Goal: Information Seeking & Learning: Find specific fact

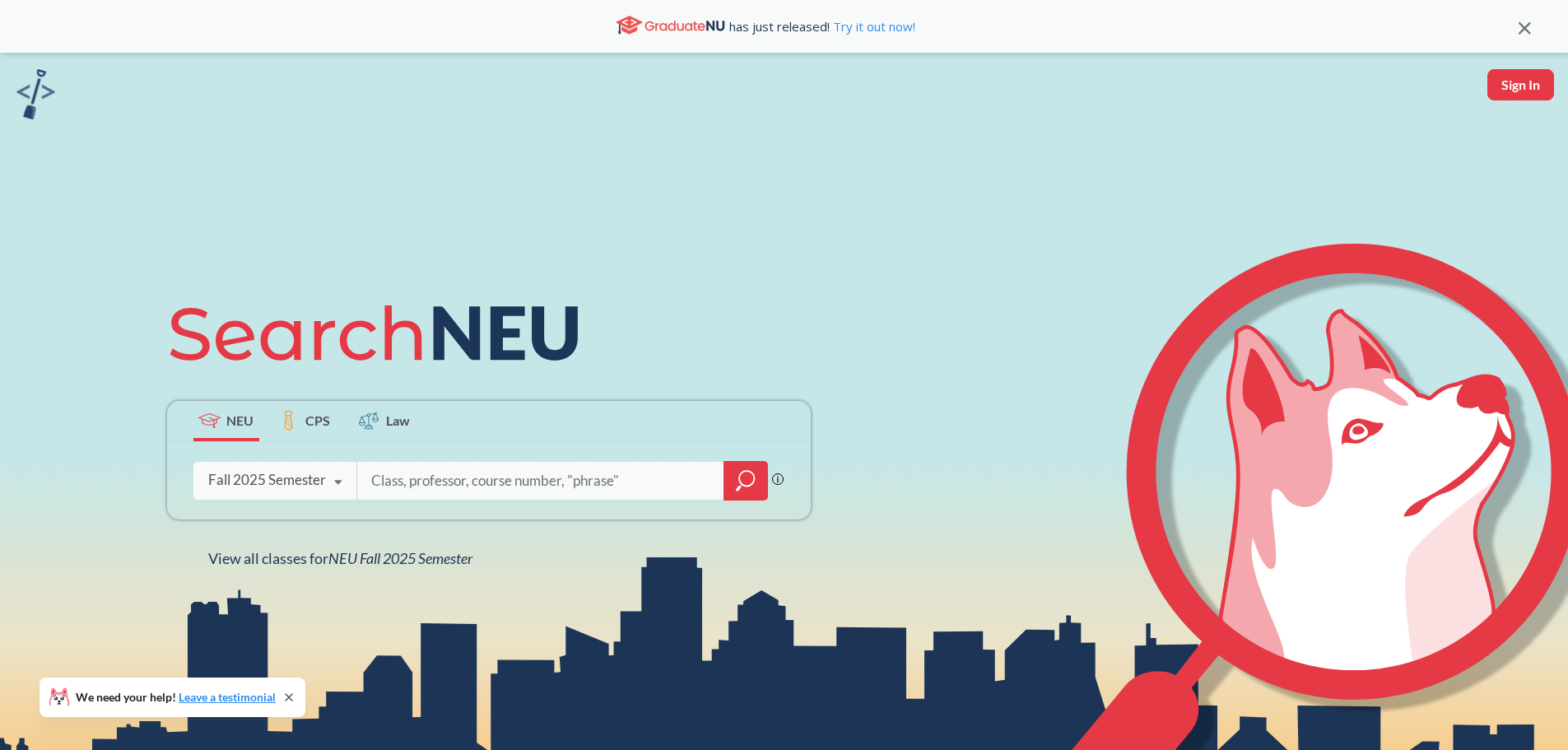
click at [309, 431] on label "CPS" at bounding box center [305, 421] width 66 height 40
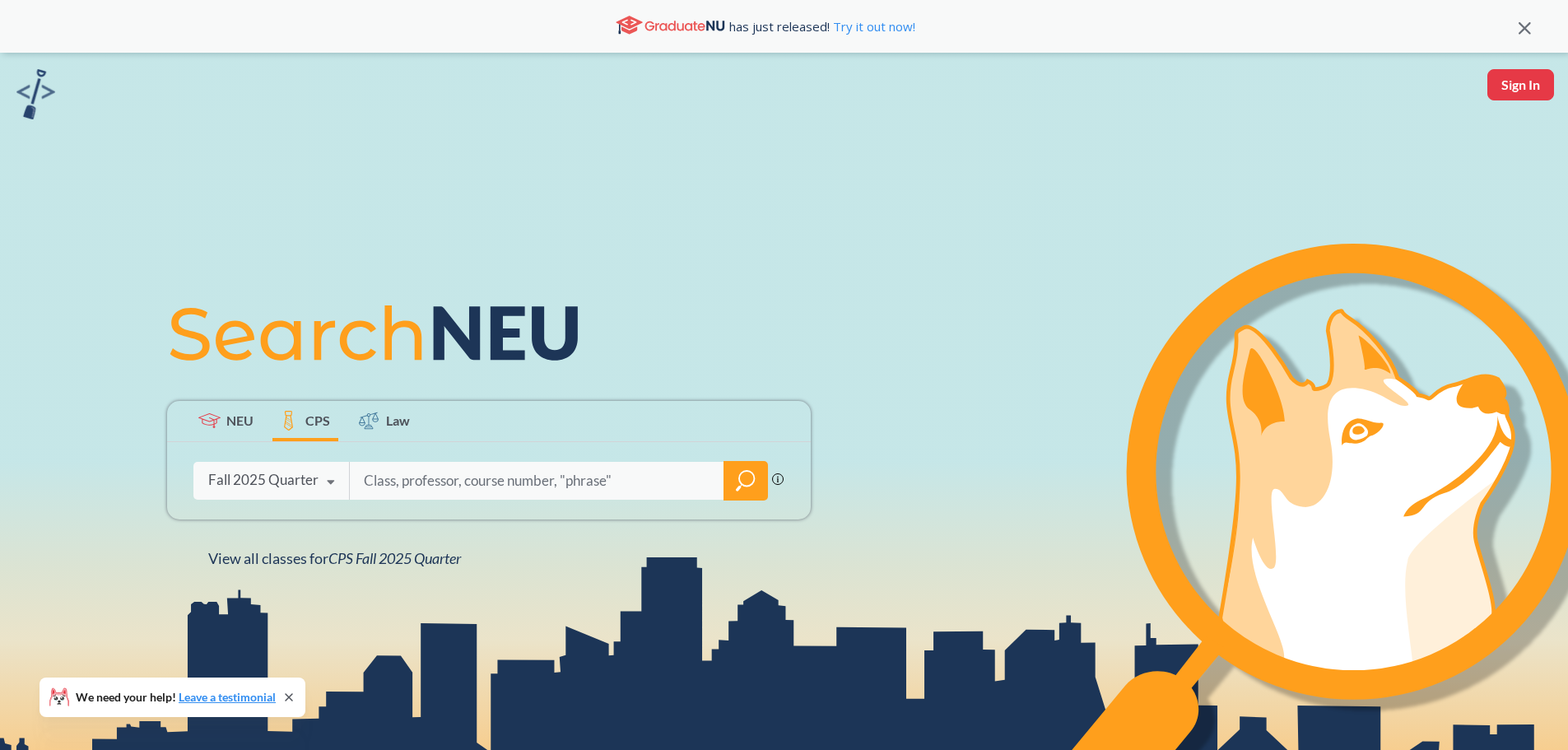
click at [299, 487] on div "Fall 2025 Quarter" at bounding box center [263, 480] width 111 height 18
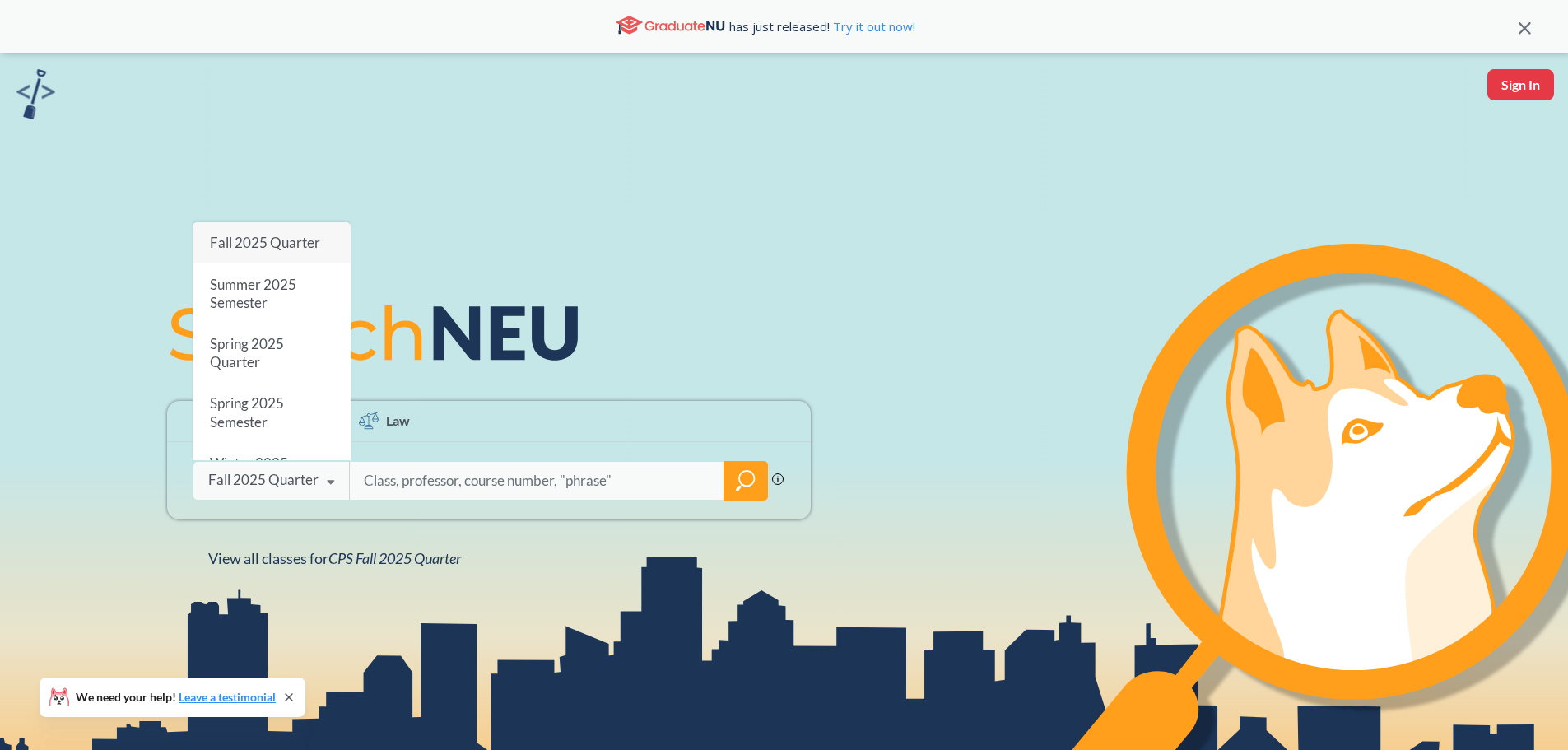
click at [290, 475] on div "Fall 2025 Quarter" at bounding box center [263, 480] width 111 height 18
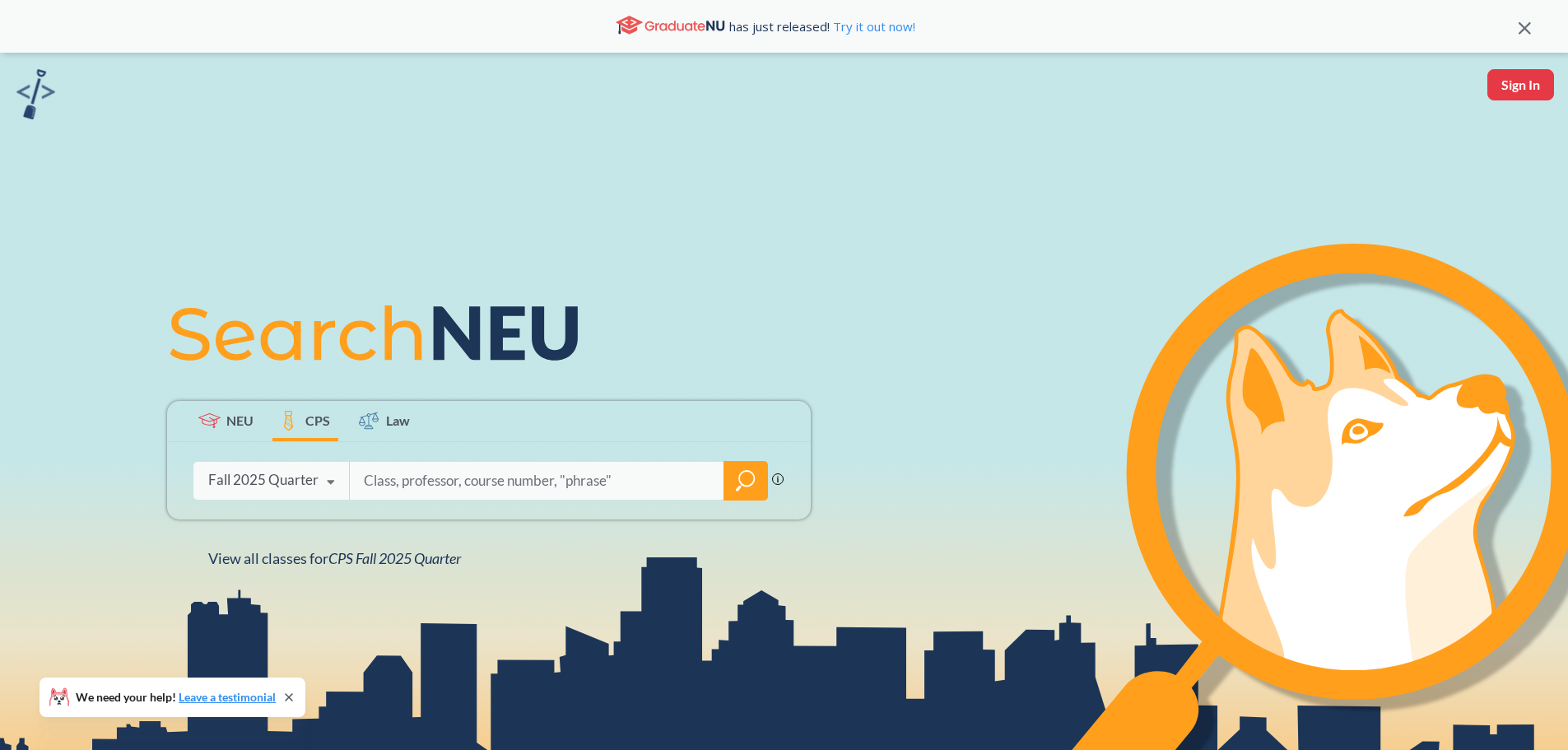
click at [218, 426] on icon at bounding box center [209, 420] width 22 height 15
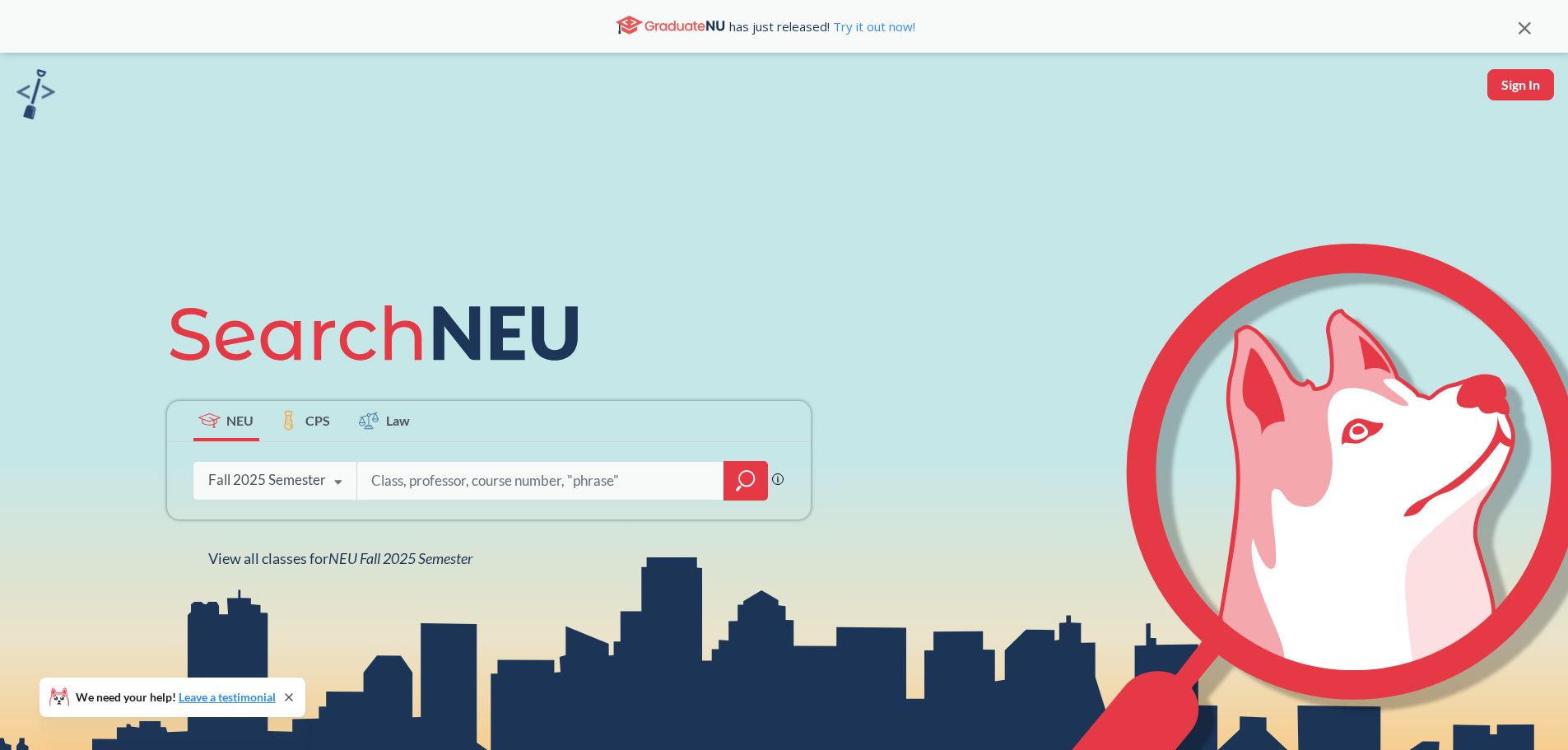
click at [463, 490] on input "search" at bounding box center [541, 480] width 342 height 34
type input "eng 1105"
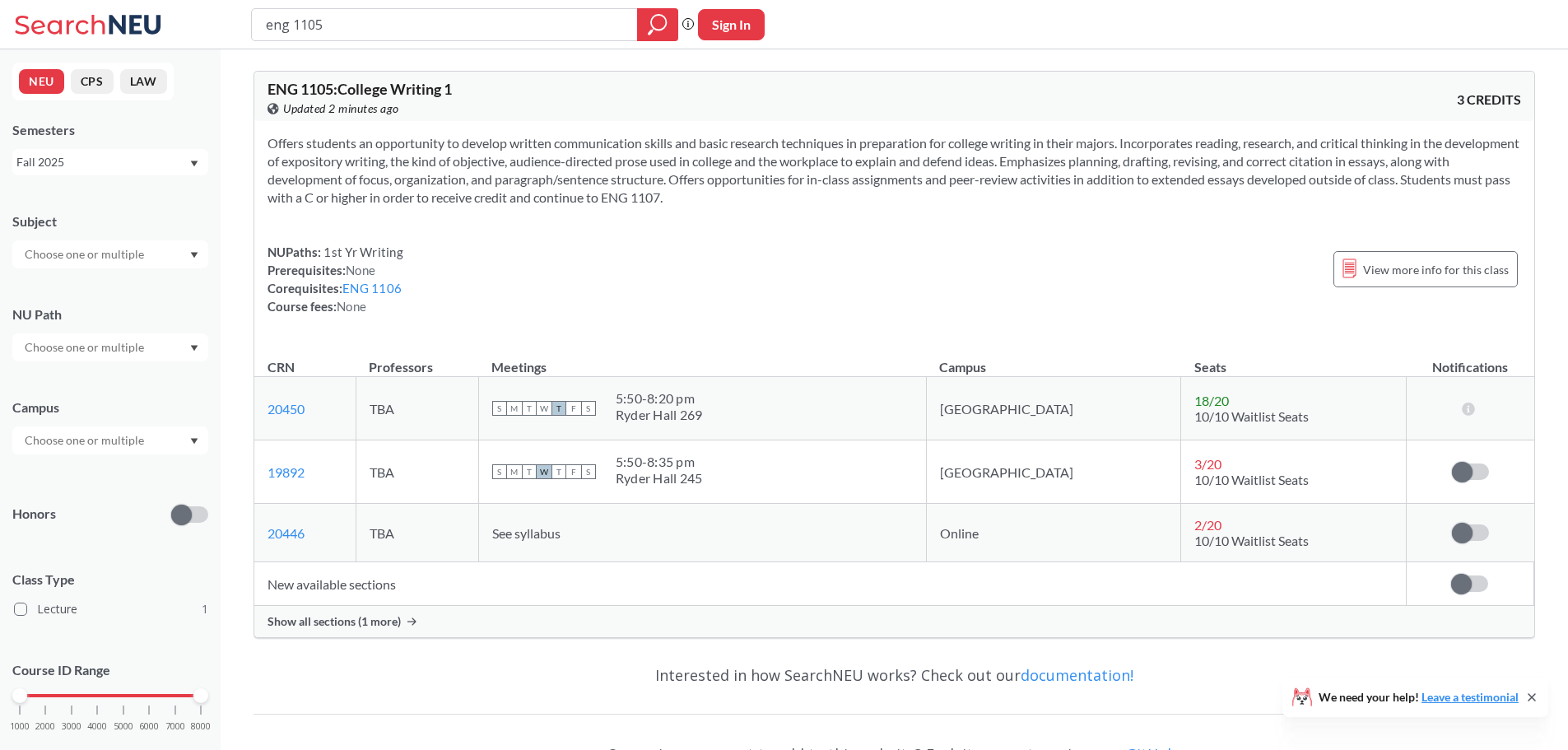
click at [322, 84] on span "ENG 1105 : College Writing 1" at bounding box center [360, 89] width 184 height 18
drag, startPoint x: 335, startPoint y: 87, endPoint x: 229, endPoint y: 91, distance: 106.1
click at [229, 91] on div "ENG 1105 : College Writing 1 View this course on Banner. Updated 2 minutes ago …" at bounding box center [894, 475] width 1348 height 854
